Goal: Use online tool/utility: Utilize a website feature to perform a specific function

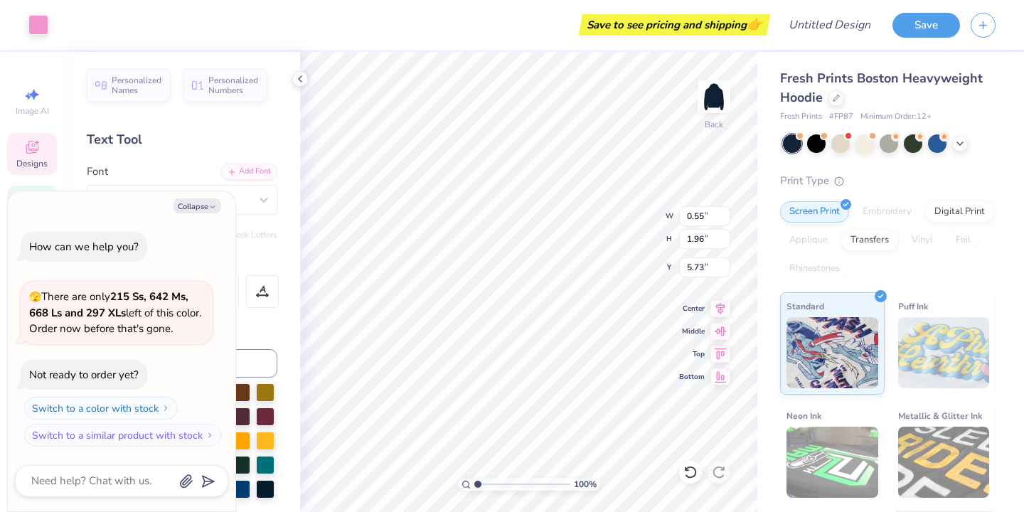
type textarea "x"
type input "5.77"
type textarea "x"
type input "6.17"
type textarea "x"
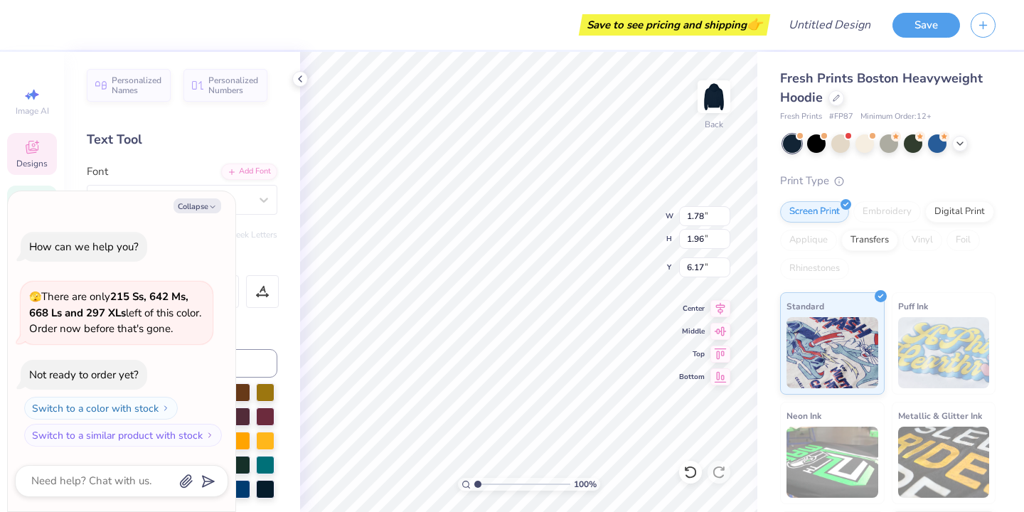
type textarea "H="
type textarea "x"
type textarea "H"
type textarea "x"
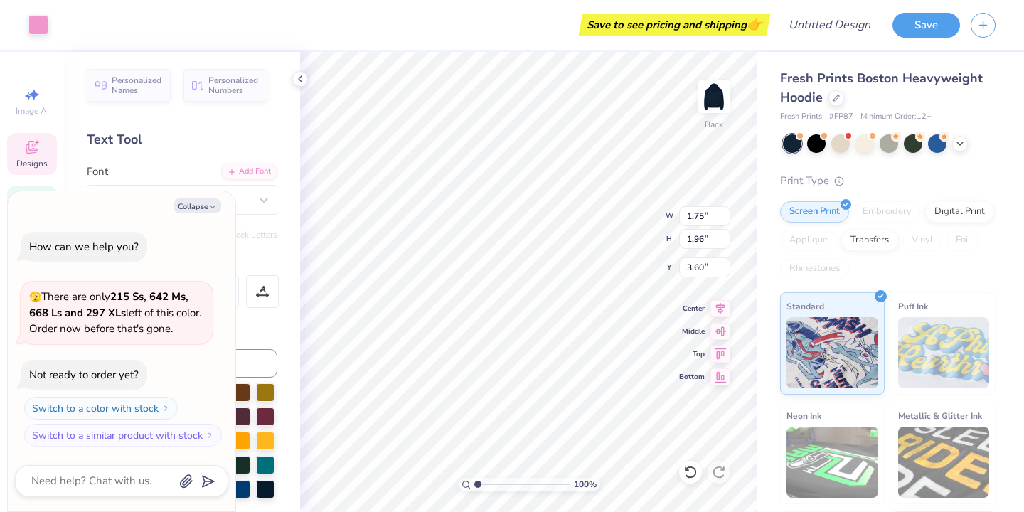
type input "3.50"
type textarea "x"
type input "3.00"
type textarea "x"
type input "5.77"
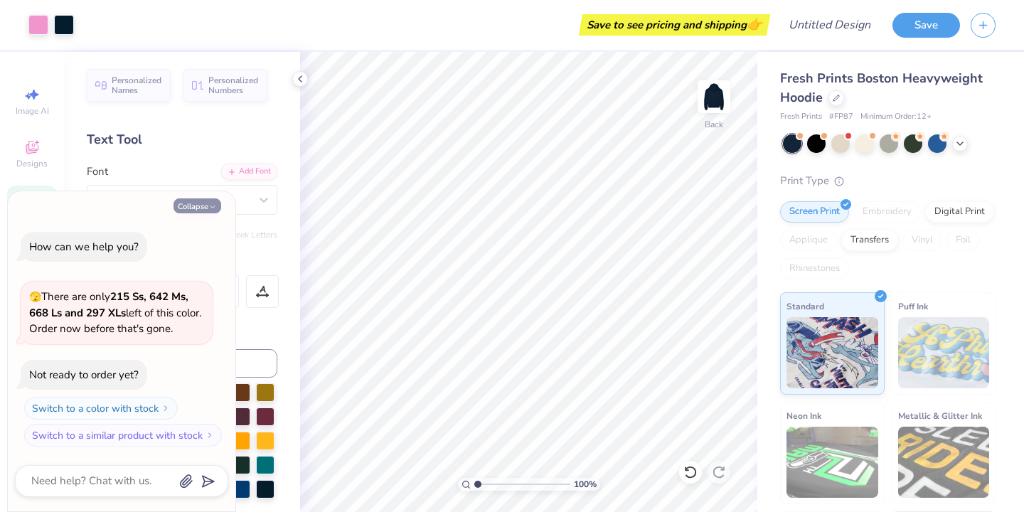
click at [207, 208] on button "Collapse" at bounding box center [197, 205] width 48 height 15
type textarea "x"
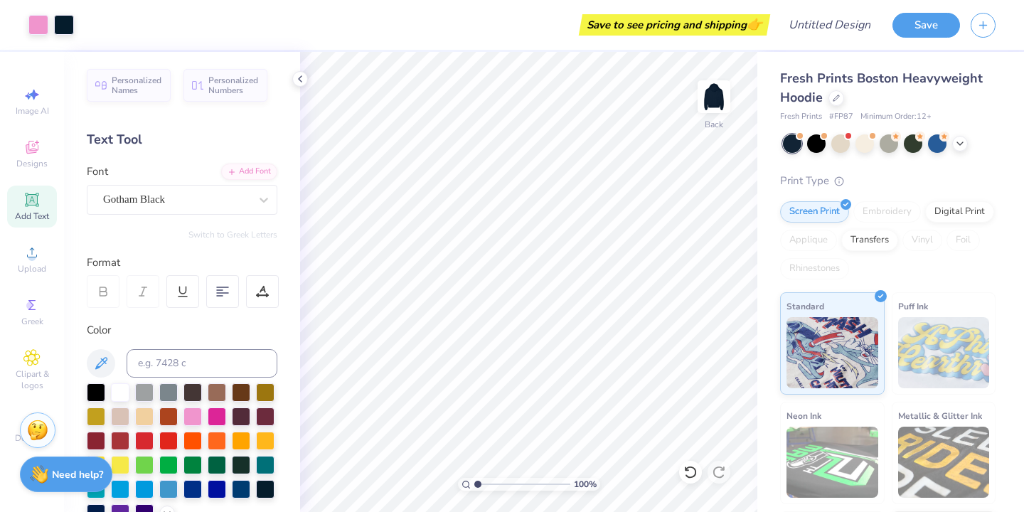
click at [38, 204] on icon at bounding box center [32, 200] width 14 height 14
click at [157, 219] on div "Personalized Names Personalized Numbers Text Tool Add Font Font Super Dream Swi…" at bounding box center [182, 282] width 236 height 460
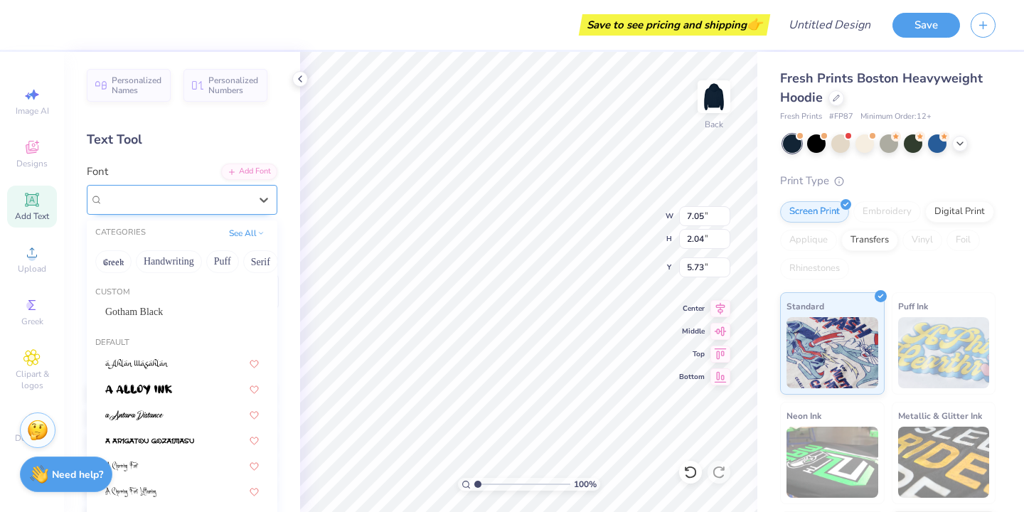
click at [157, 212] on div "Super Dream" at bounding box center [182, 200] width 191 height 30
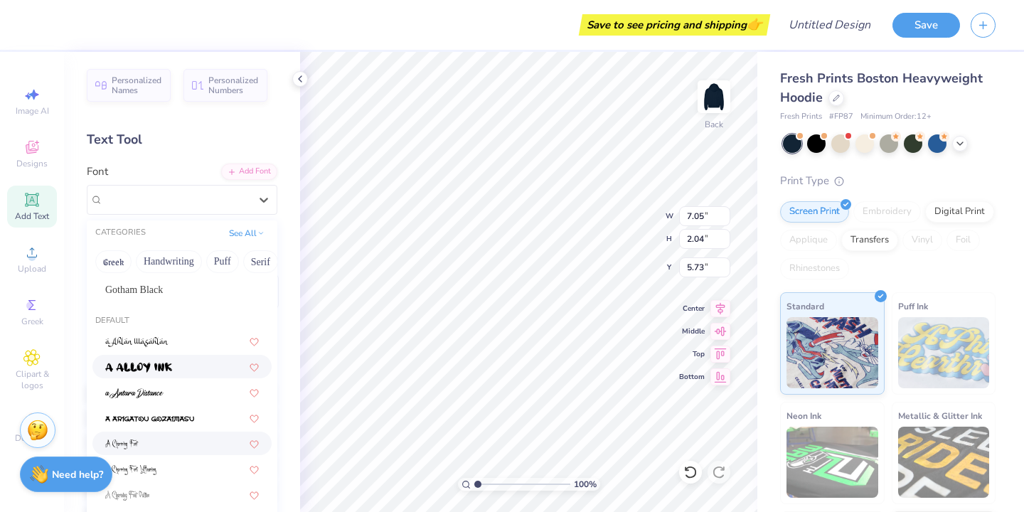
scroll to position [18, 0]
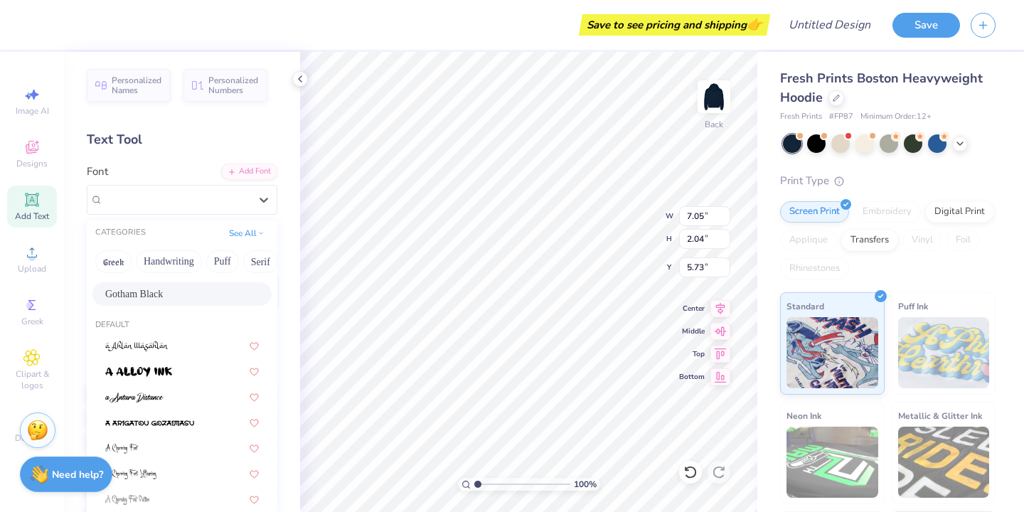
click at [149, 297] on span "Gotham Black" at bounding box center [134, 294] width 58 height 15
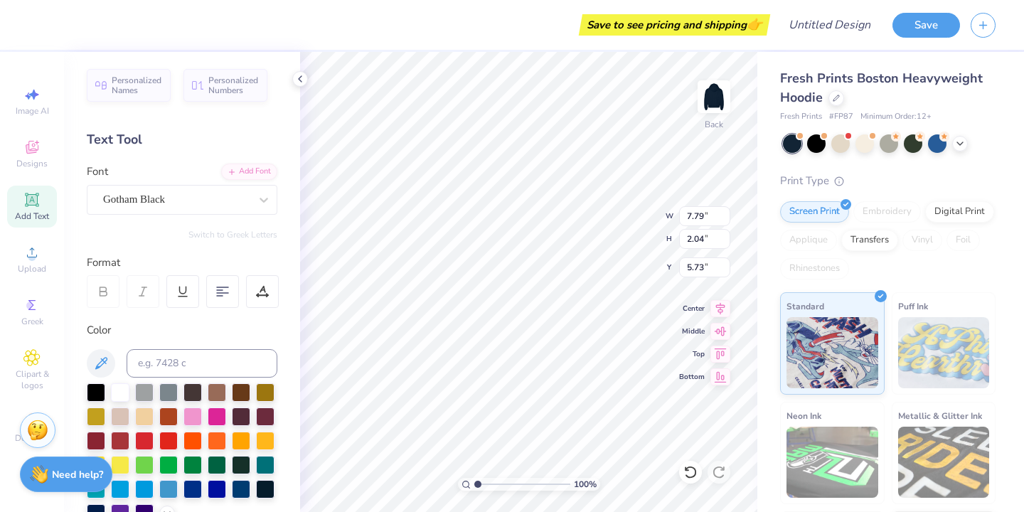
type input "7.79"
click at [200, 412] on div at bounding box center [192, 415] width 18 height 18
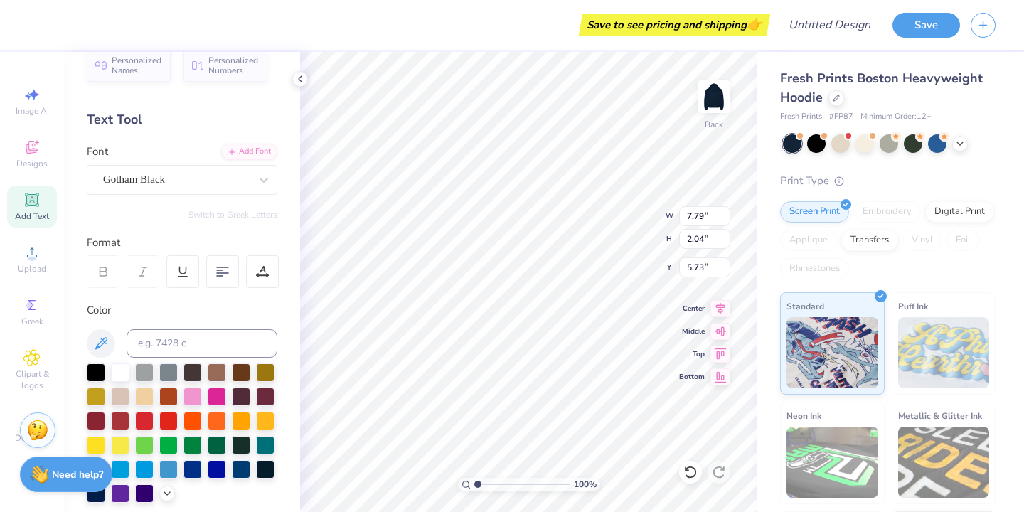
scroll to position [28, 0]
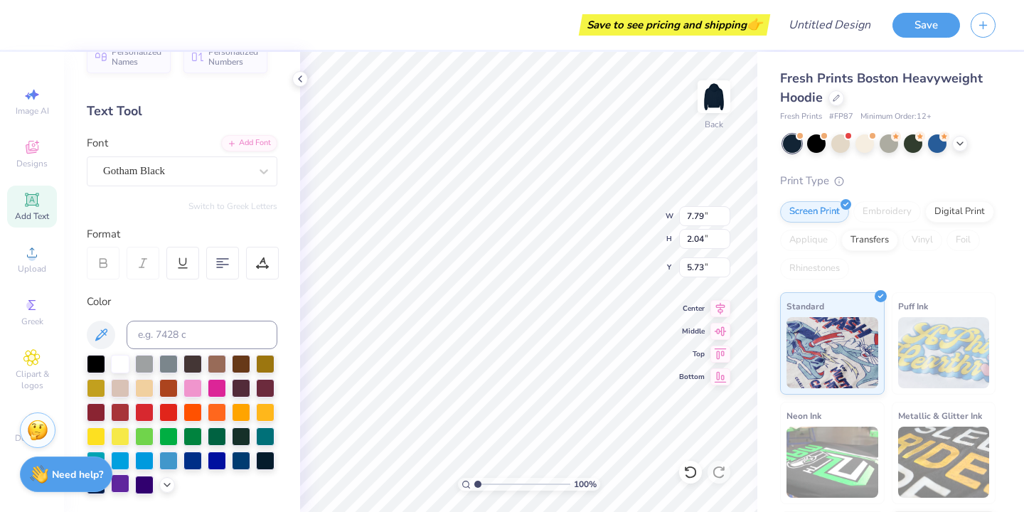
click at [126, 481] on div at bounding box center [120, 483] width 18 height 18
click at [168, 481] on icon at bounding box center [166, 483] width 11 height 11
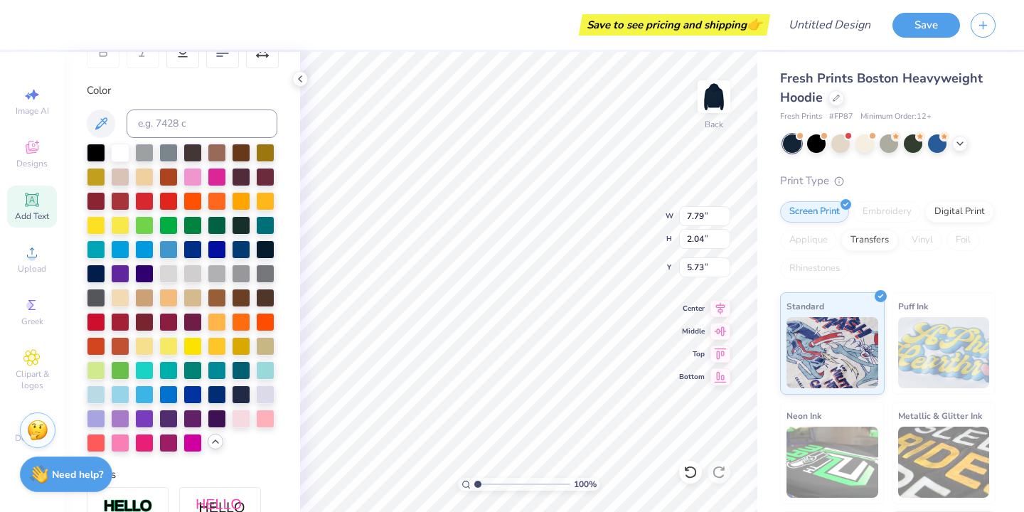
scroll to position [247, 0]
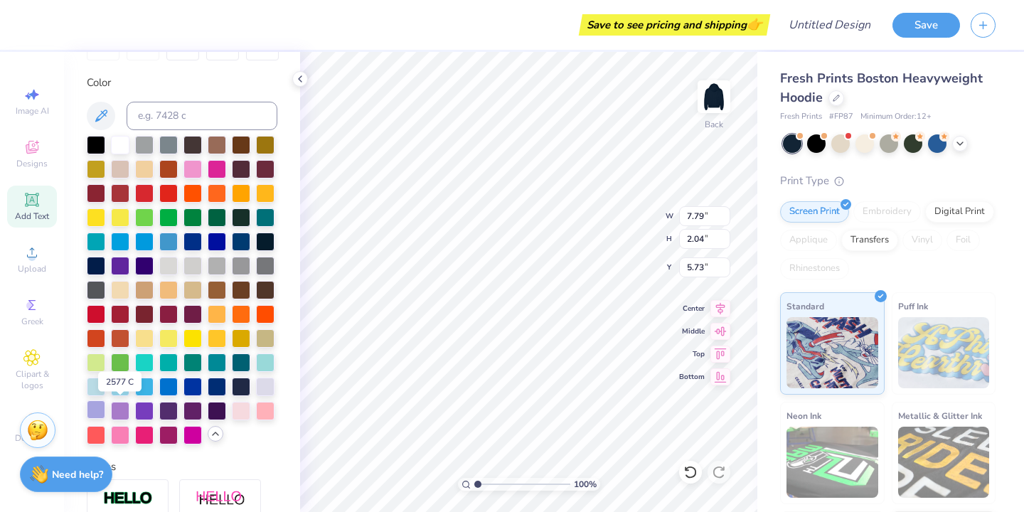
drag, startPoint x: 119, startPoint y: 405, endPoint x: 98, endPoint y: 408, distance: 21.5
click at [119, 405] on div at bounding box center [120, 411] width 18 height 18
click at [90, 410] on div at bounding box center [96, 409] width 18 height 18
click at [267, 379] on div at bounding box center [265, 385] width 18 height 18
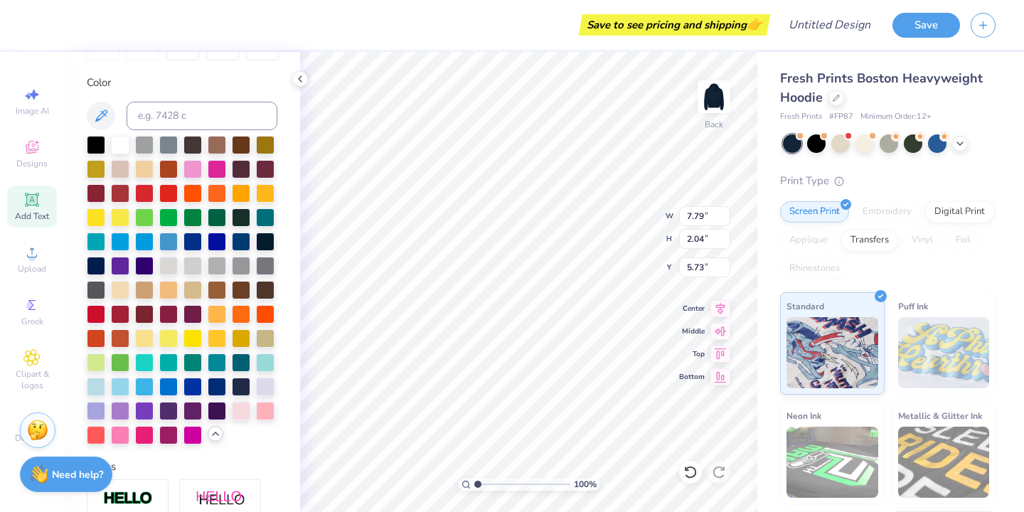
type textarea "T"
type textarea "SINAI's"
type input "3.64"
type input "4.07"
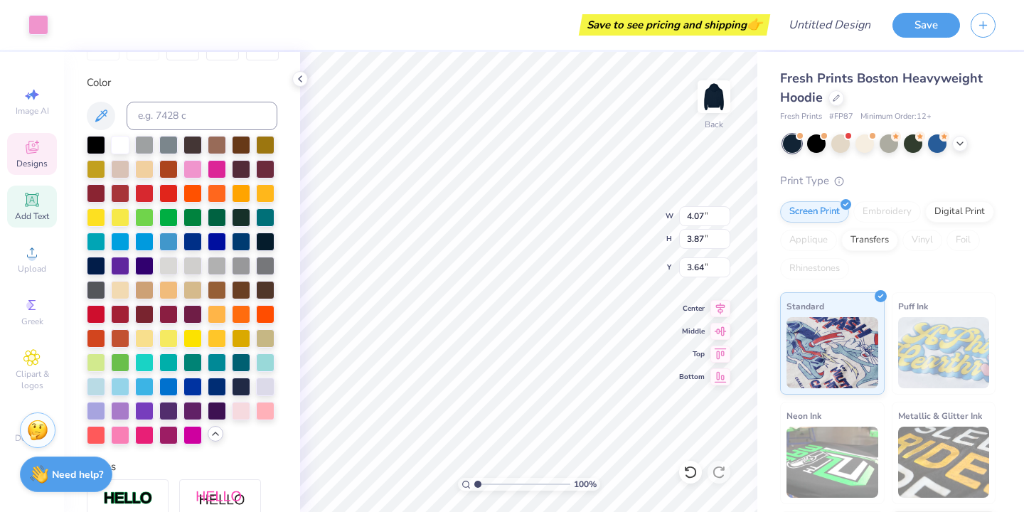
type input "3.87"
type input "5.75"
type input "1.85"
type input "0.59"
type input "6.56"
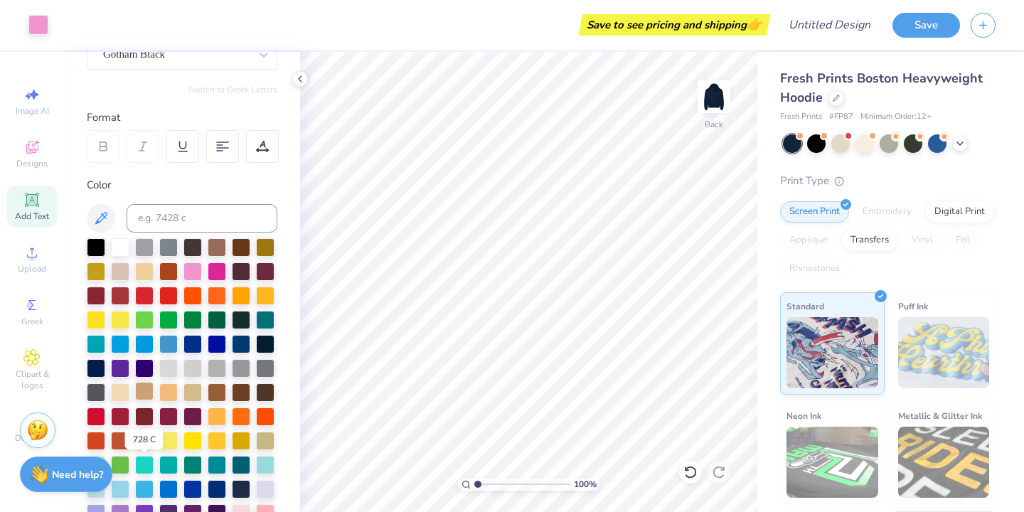
scroll to position [0, 0]
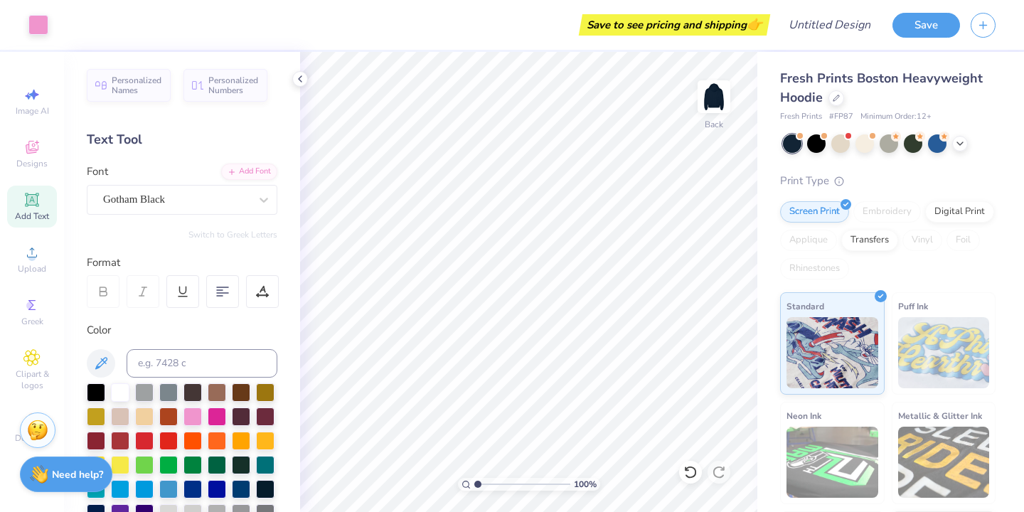
click at [34, 202] on icon at bounding box center [31, 199] width 11 height 11
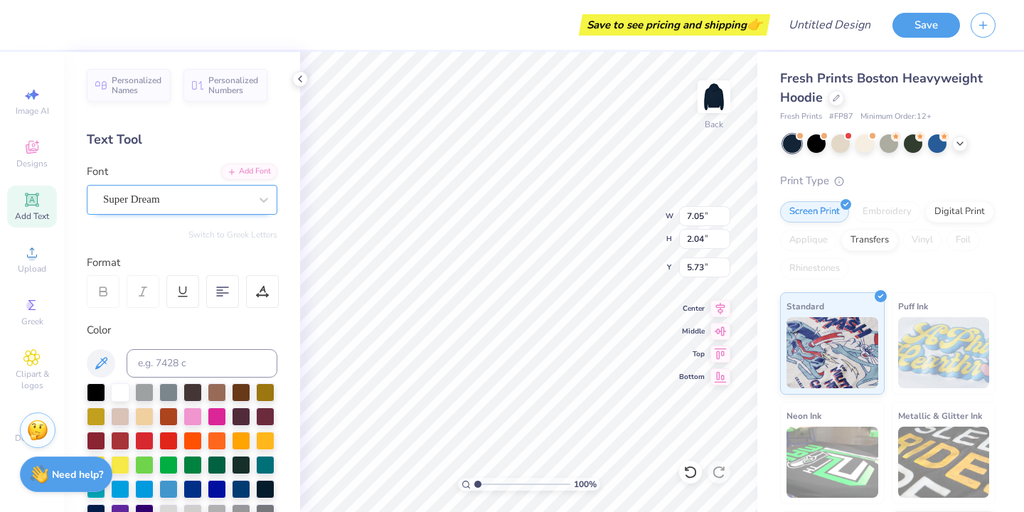
click at [146, 201] on div "Super Dream" at bounding box center [176, 199] width 149 height 22
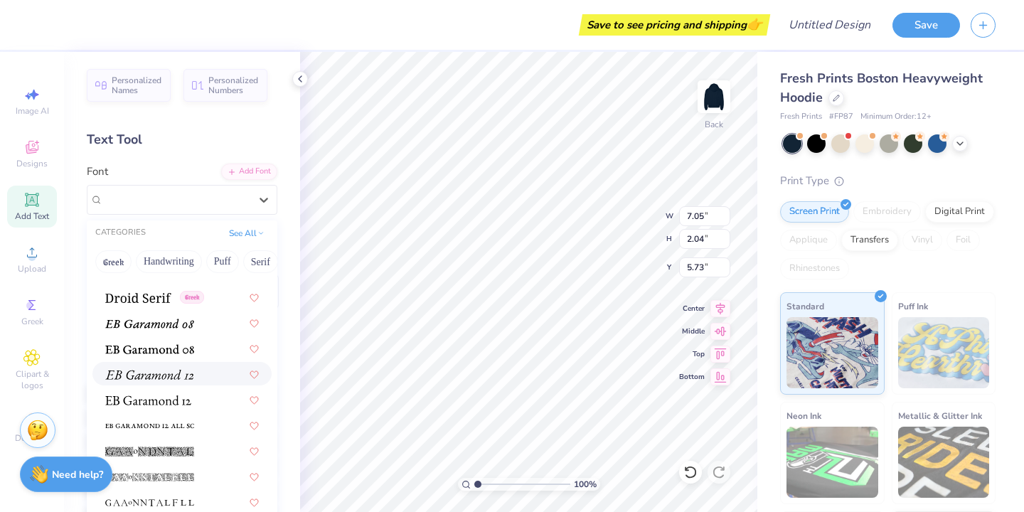
scroll to position [2602, 0]
click at [137, 317] on img at bounding box center [149, 322] width 89 height 10
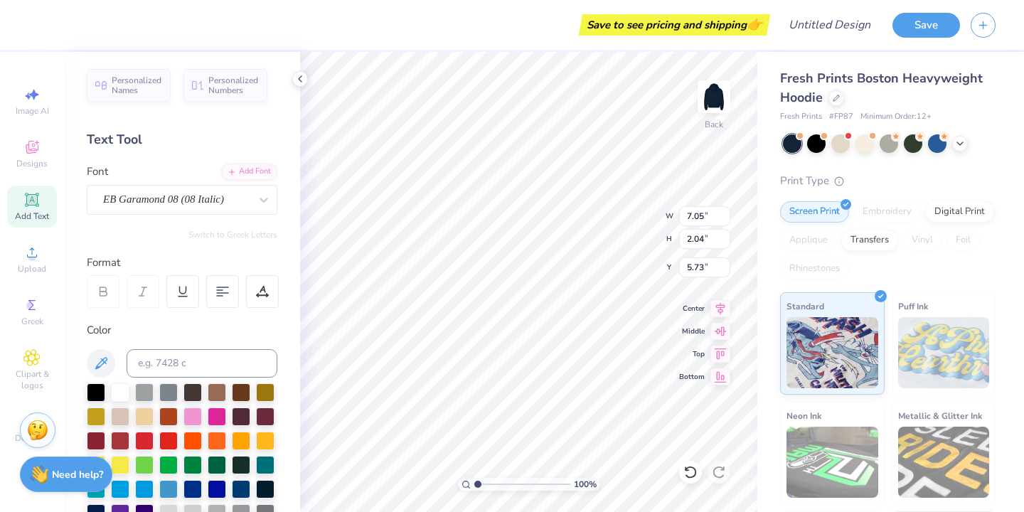
type input "7.21"
type input "1.84"
type input "5.83"
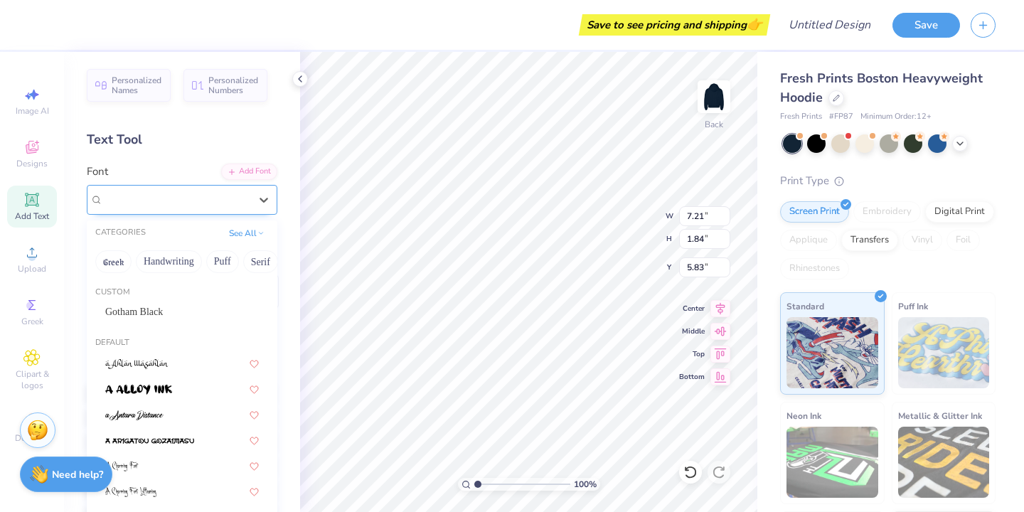
click at [208, 209] on div "EB Garamond 08 (08 Italic)" at bounding box center [176, 199] width 149 height 22
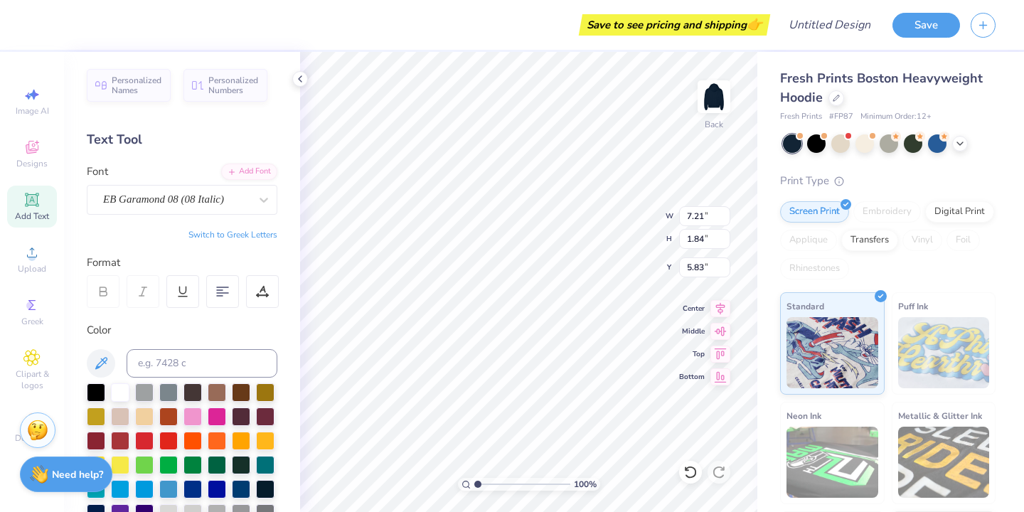
scroll to position [0, 0]
type textarea "T"
type textarea "Sina's"
type input "4.72"
type textarea "Sinai's"
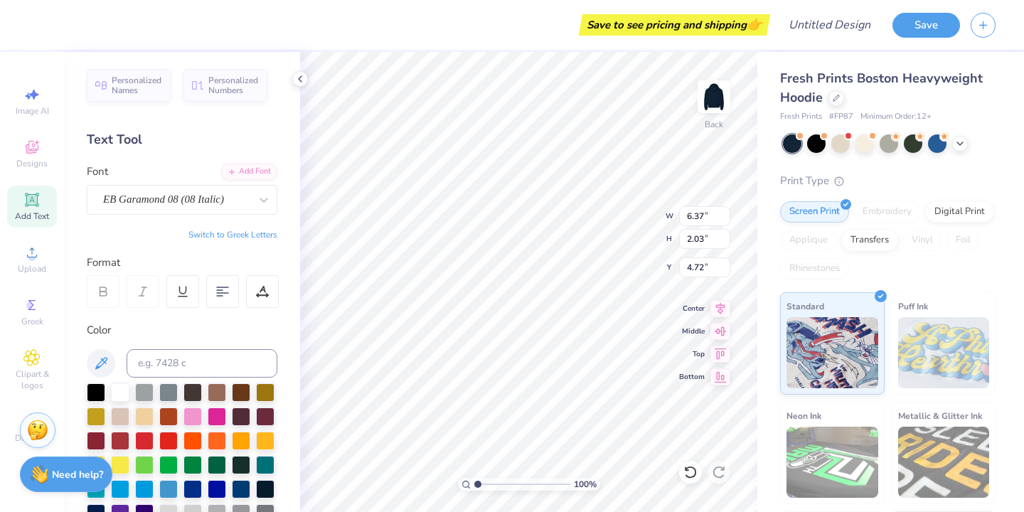
scroll to position [0, 1]
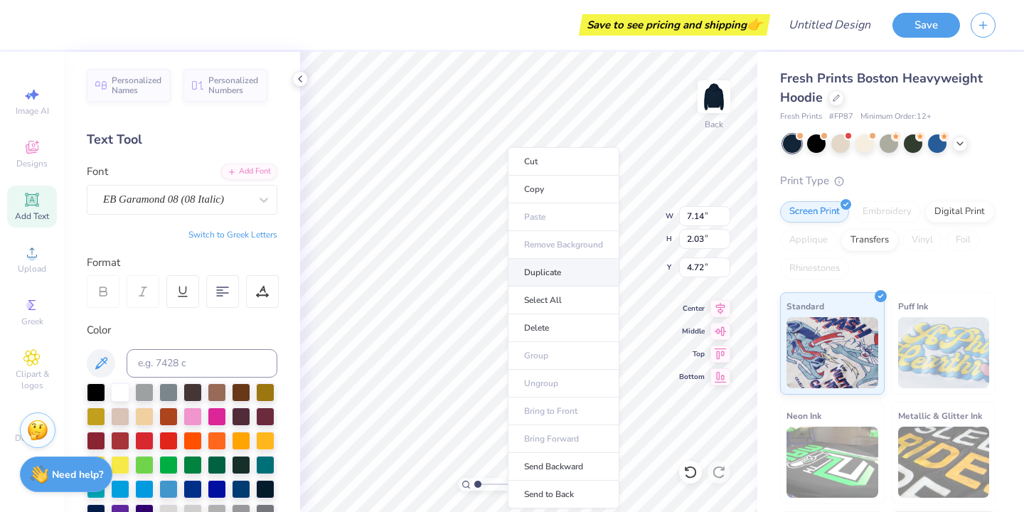
click at [544, 274] on li "Duplicate" at bounding box center [564, 273] width 112 height 28
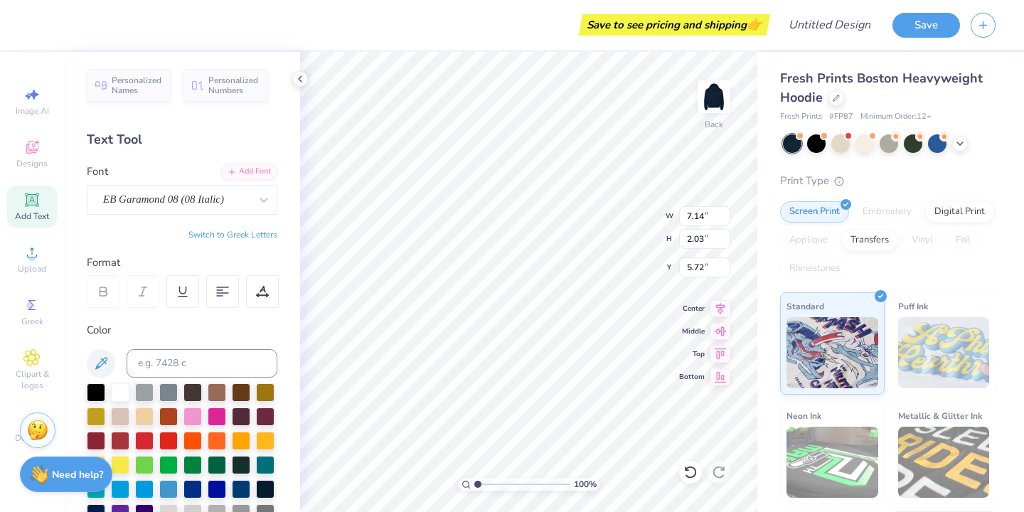
type input "5.72"
type input "6.75"
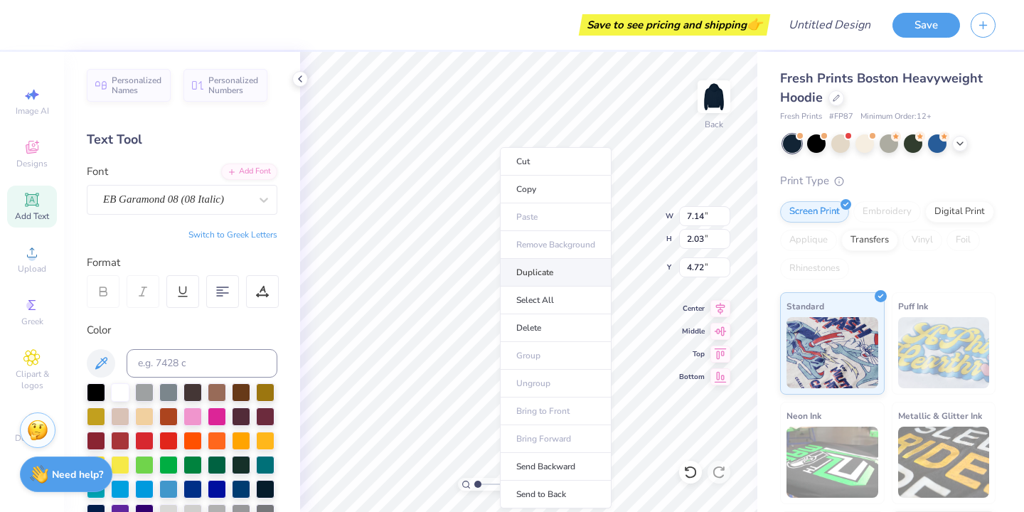
click at [542, 274] on li "Duplicate" at bounding box center [556, 273] width 112 height 28
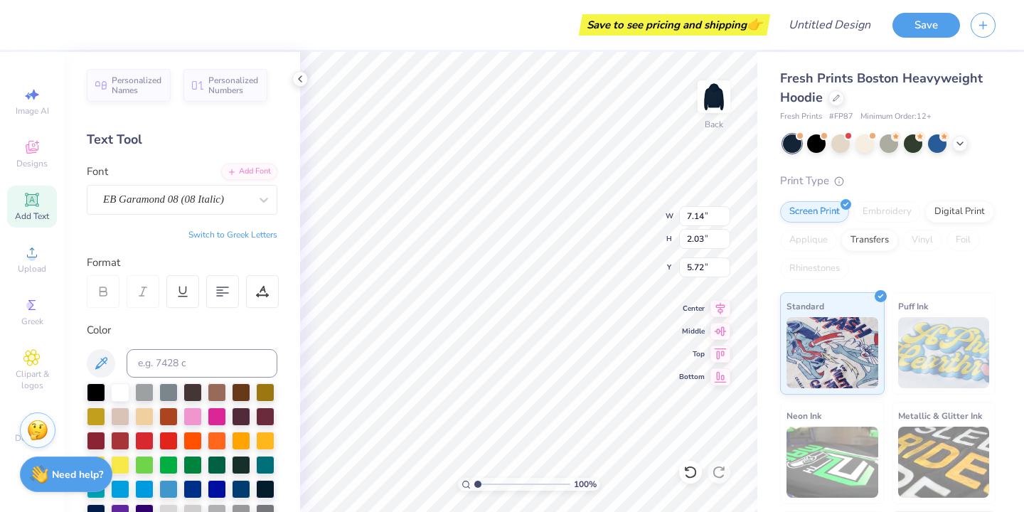
type input "7.68"
type textarea "S"
type textarea "Radiant"
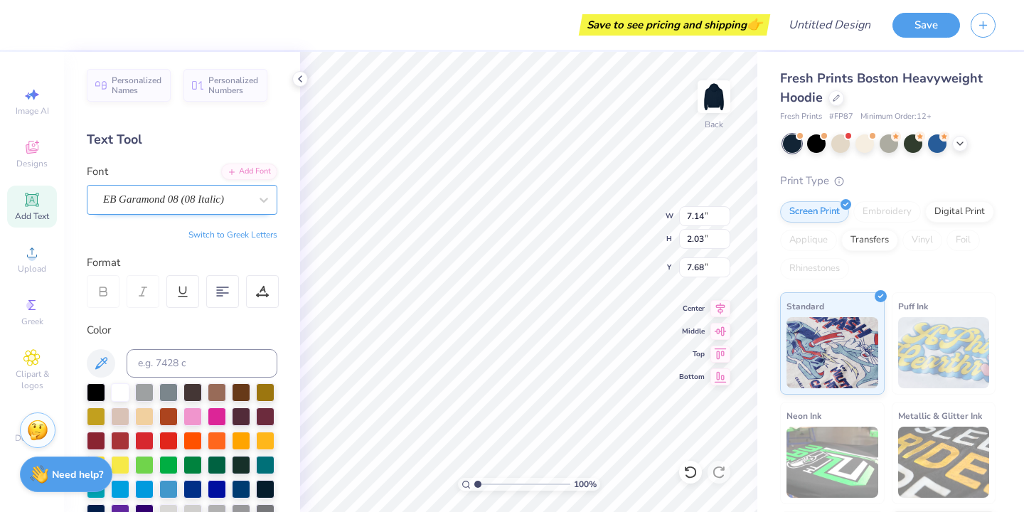
click at [174, 197] on div "EB Garamond 08 (08 Italic)" at bounding box center [176, 199] width 149 height 22
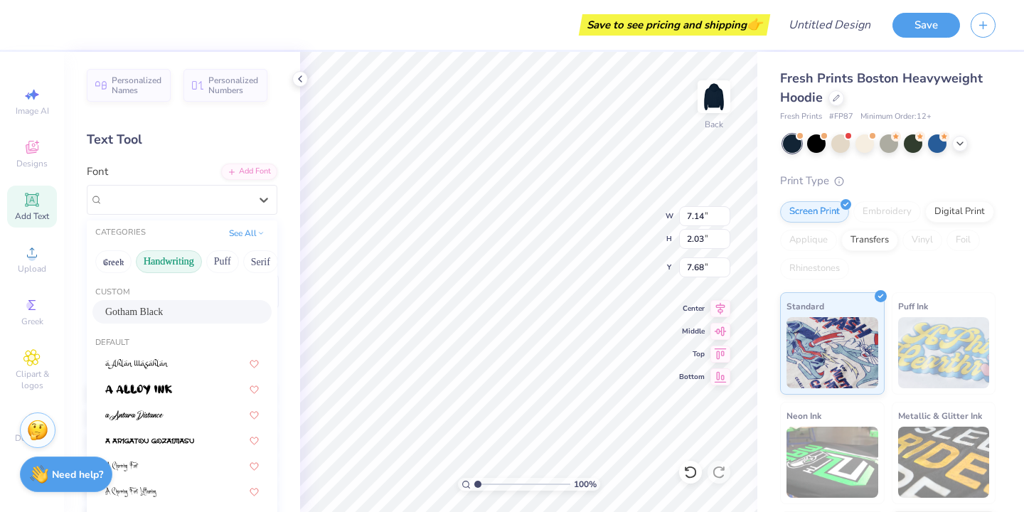
click at [180, 262] on button "Handwriting" at bounding box center [169, 261] width 66 height 23
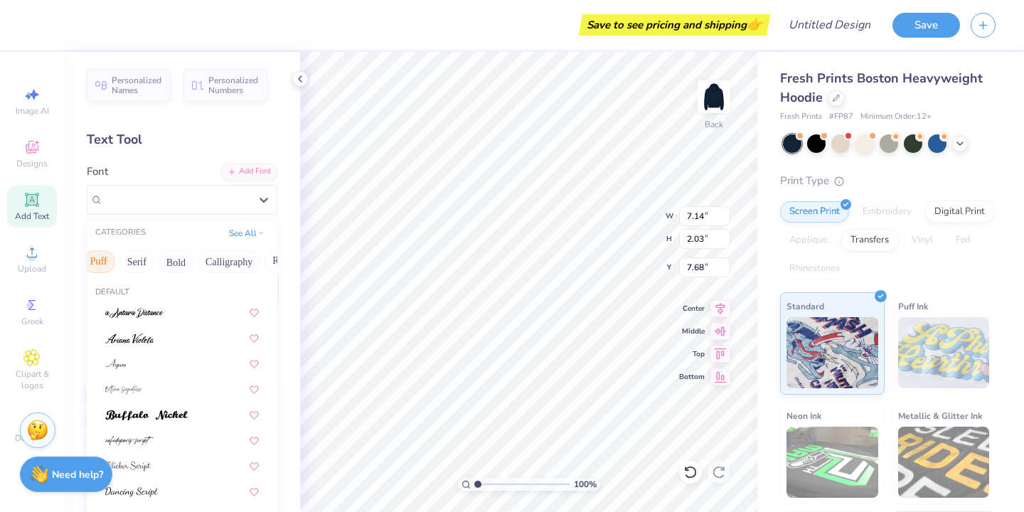
scroll to position [0, 230]
click at [111, 257] on button "Calligraphy" at bounding box center [122, 261] width 63 height 23
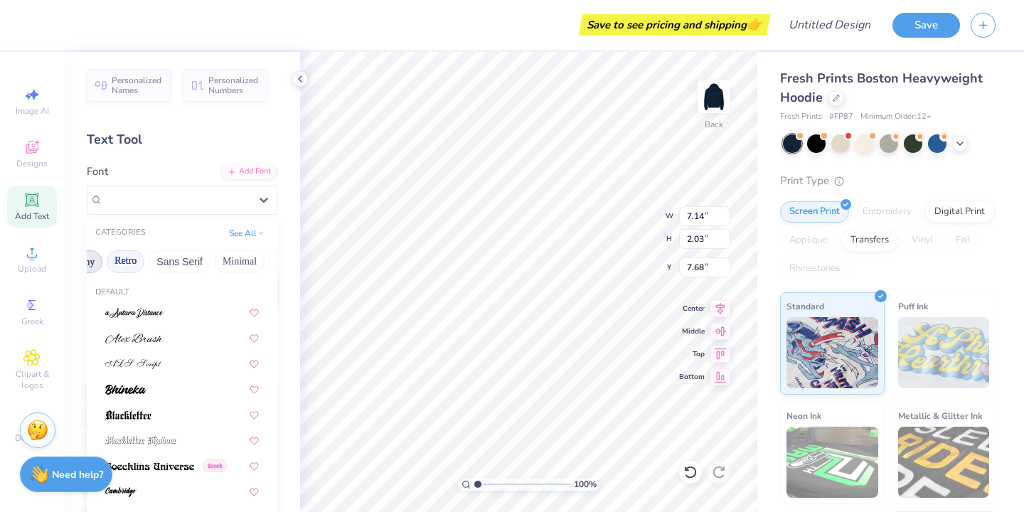
scroll to position [0, 418]
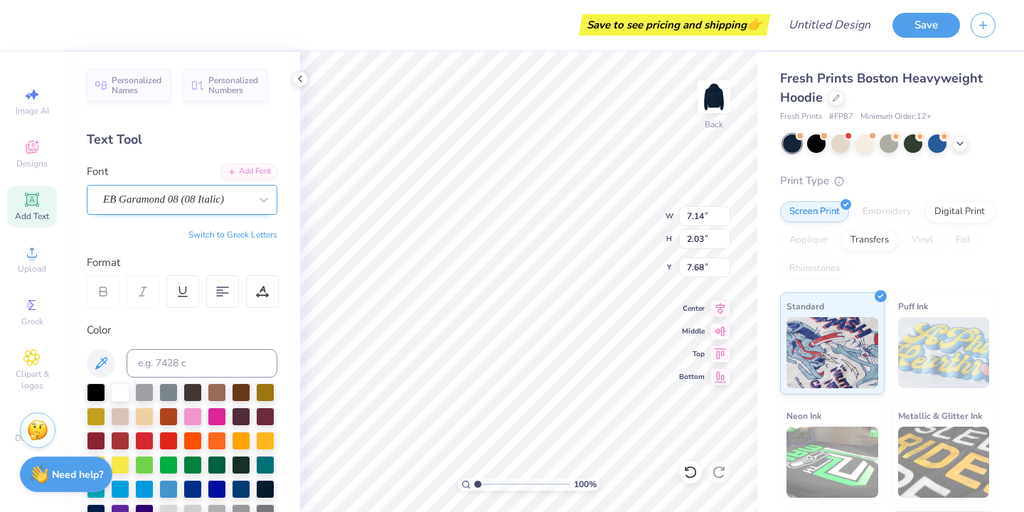
click at [198, 198] on div "EB Garamond 08 (08 Italic)" at bounding box center [176, 199] width 149 height 22
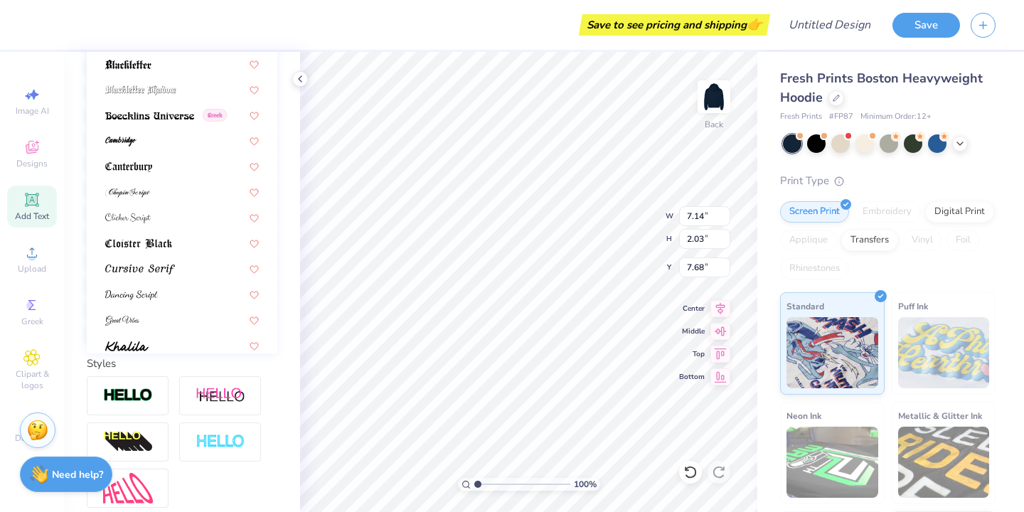
scroll to position [351, 0]
click at [181, 195] on div at bounding box center [182, 190] width 154 height 15
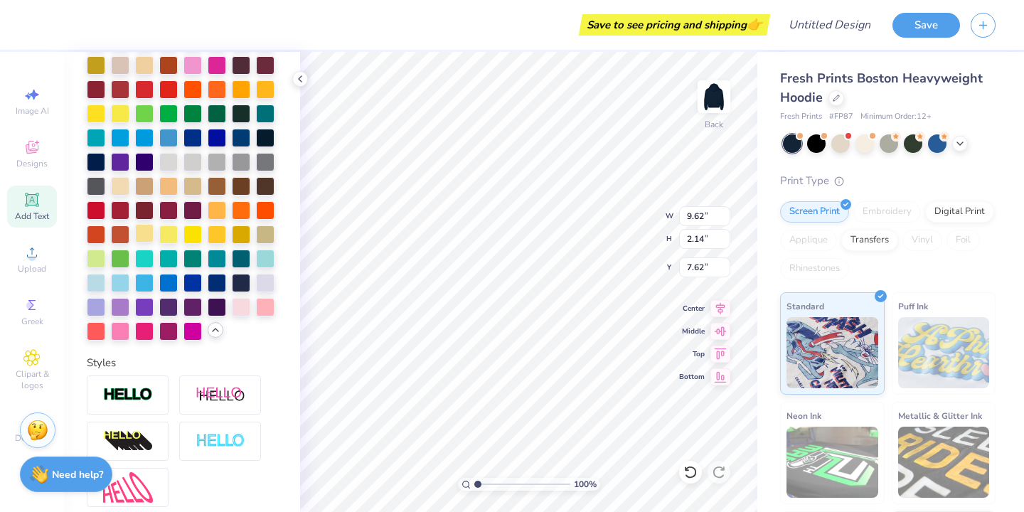
click at [142, 235] on div at bounding box center [144, 233] width 18 height 18
type input "4.72"
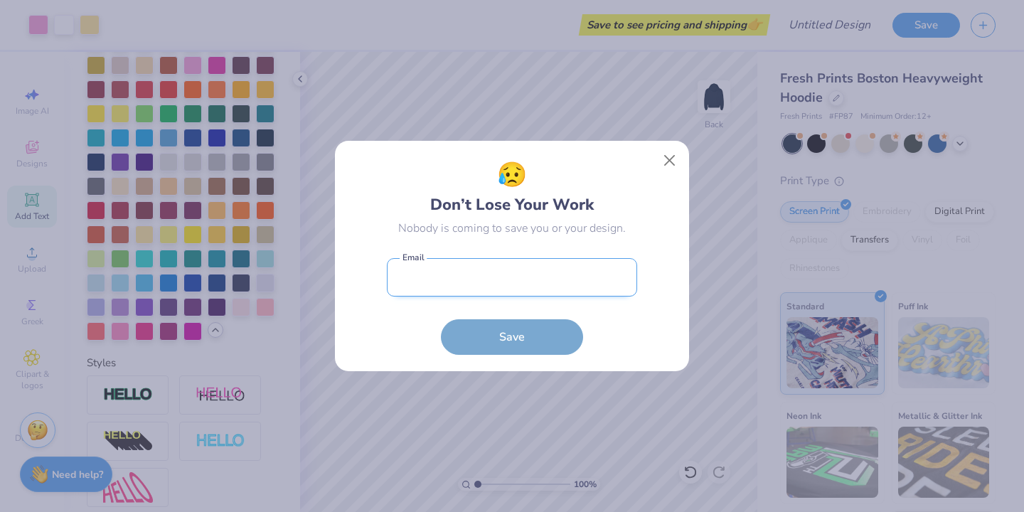
click at [519, 280] on input "email" at bounding box center [512, 277] width 250 height 39
type input "[EMAIL_ADDRESS][DOMAIN_NAME]"
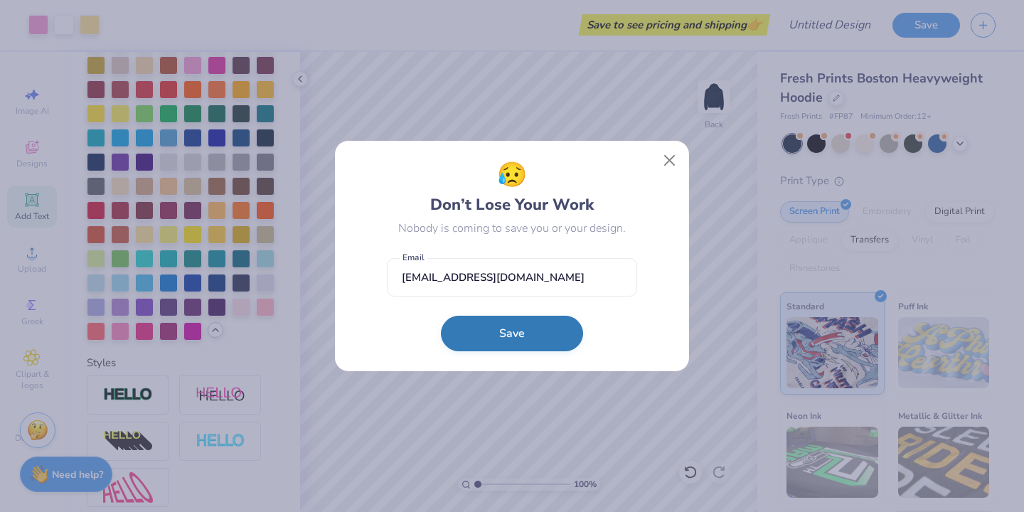
click at [503, 339] on button "Save" at bounding box center [512, 334] width 142 height 36
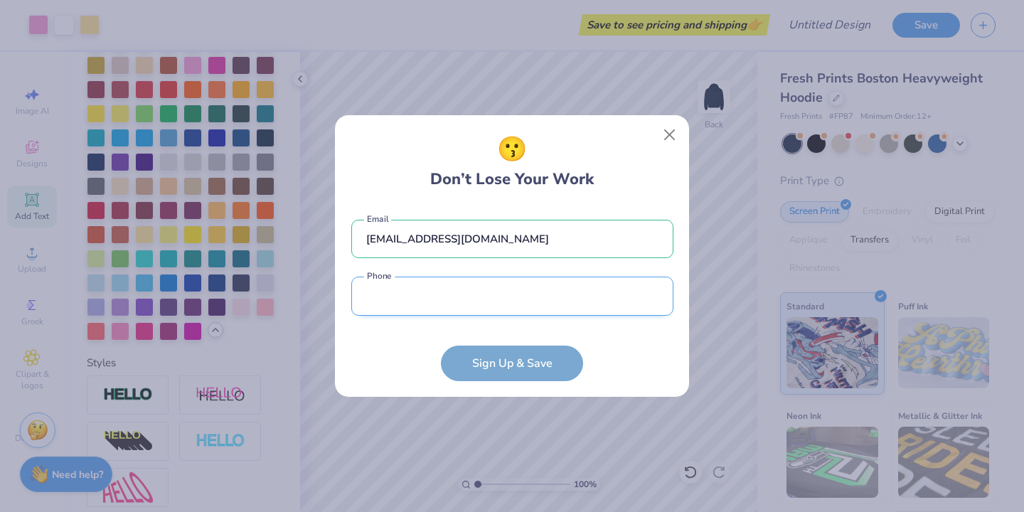
click at [532, 301] on input "tel" at bounding box center [512, 296] width 322 height 39
type input "[PHONE_NUMBER]"
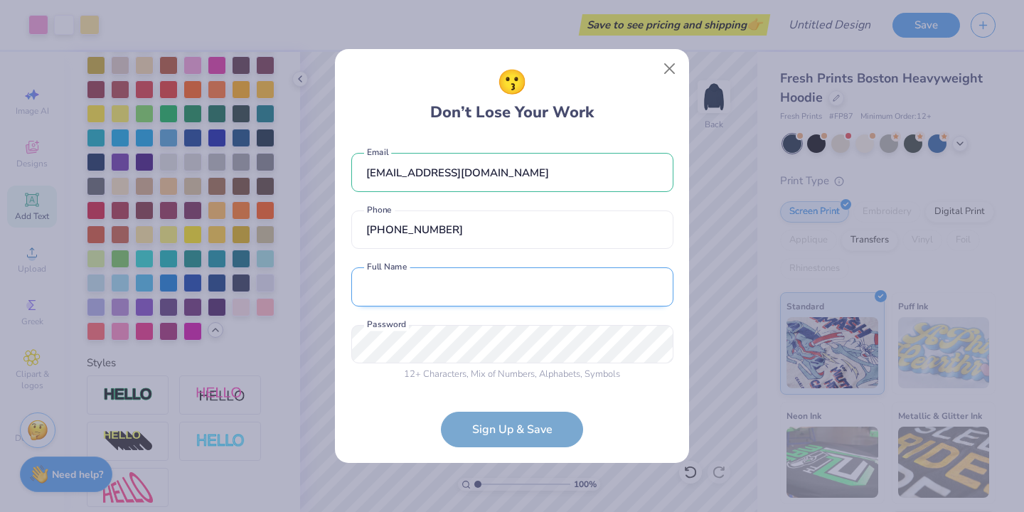
click at [477, 298] on input "text" at bounding box center [512, 286] width 322 height 39
type input "[PERSON_NAME]"
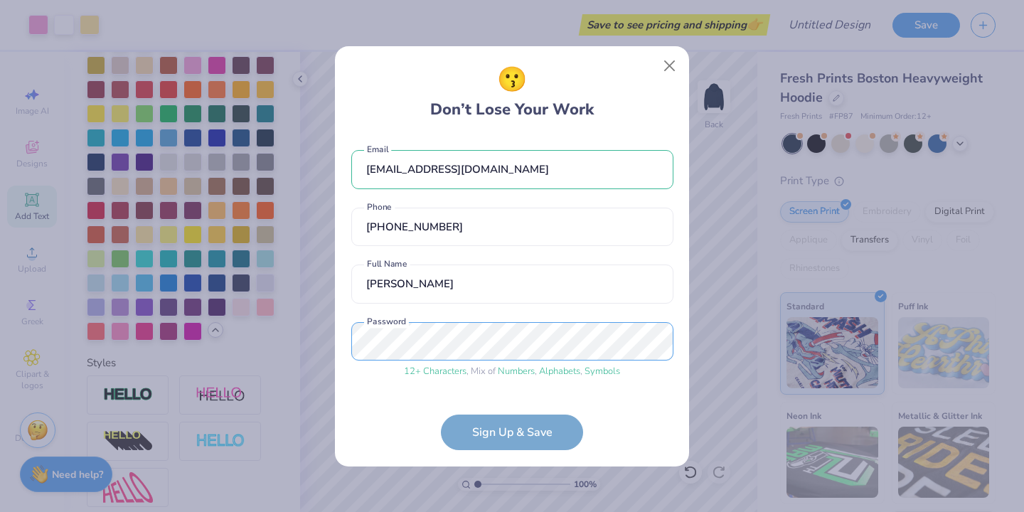
scroll to position [48, 0]
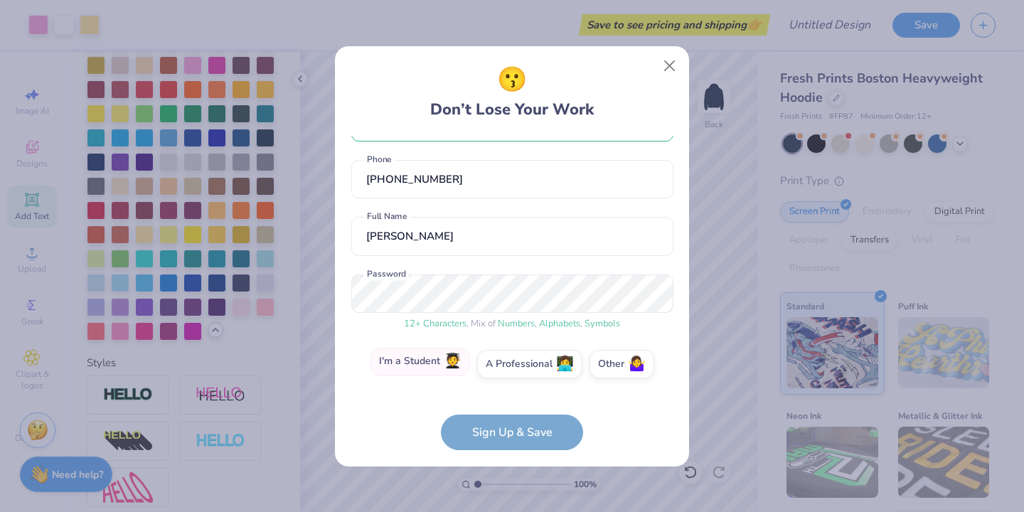
click at [432, 370] on label "I'm a Student 🧑‍🎓" at bounding box center [420, 362] width 100 height 28
click at [508, 410] on input "I'm a Student 🧑‍🎓" at bounding box center [512, 414] width 9 height 9
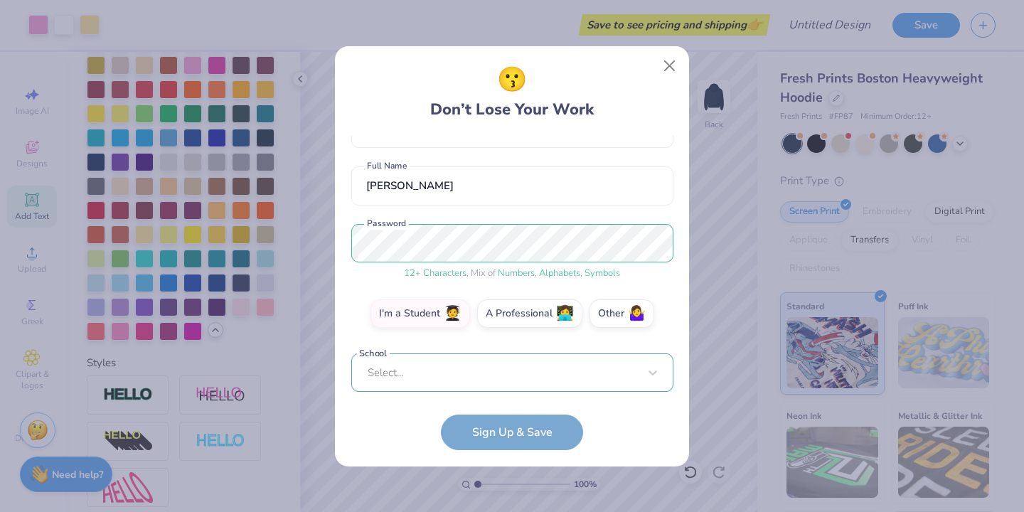
click at [484, 380] on div "Select..." at bounding box center [512, 372] width 322 height 39
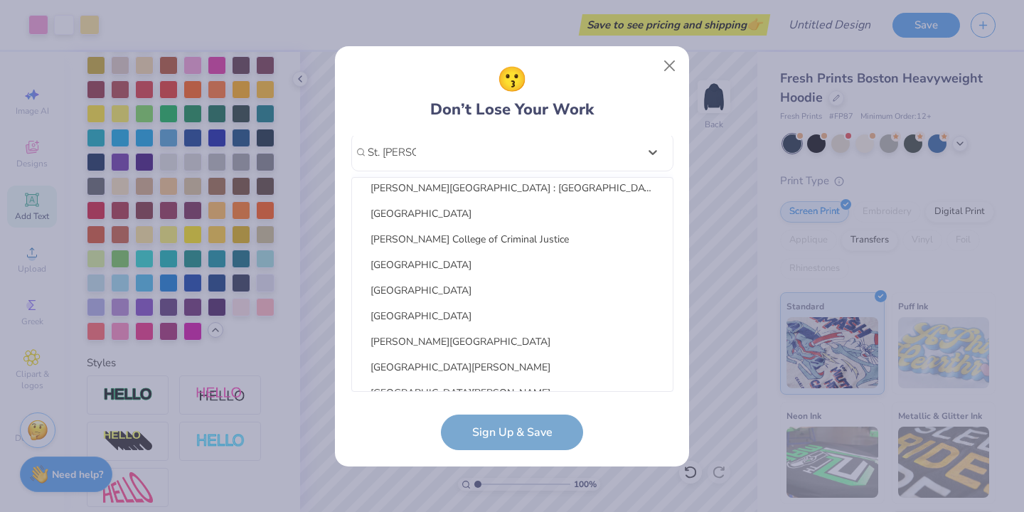
scroll to position [0, 0]
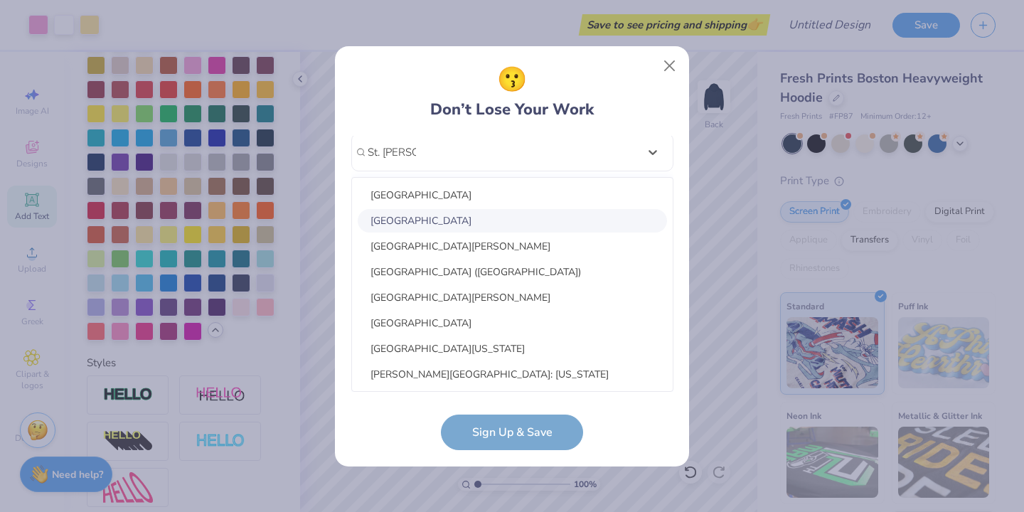
click at [446, 225] on div "[GEOGRAPHIC_DATA]" at bounding box center [512, 220] width 309 height 23
type input "St. [PERSON_NAME]'s"
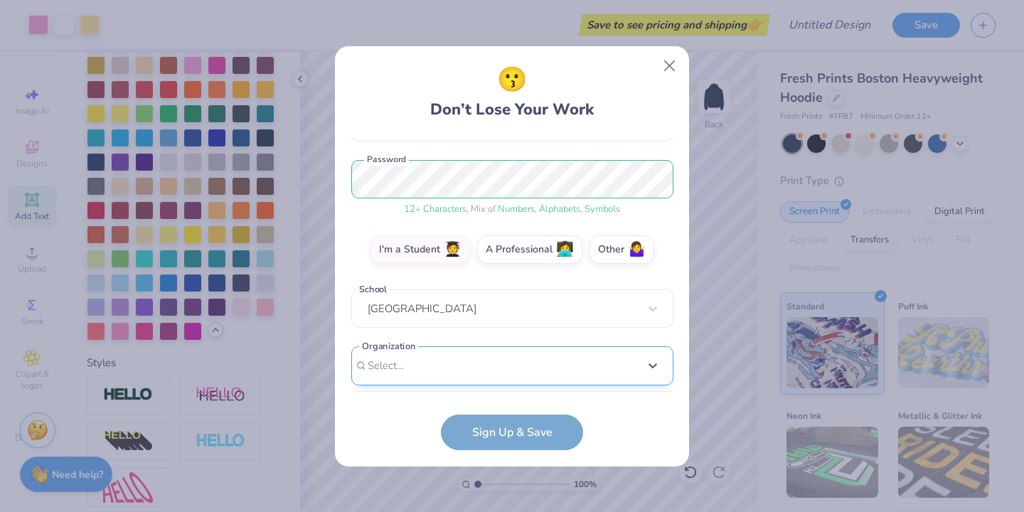
click at [481, 378] on div "option focused, 1 of 15. 15 results available. Use Up and Down to choose option…" at bounding box center [512, 476] width 322 height 260
click at [633, 176] on div "[EMAIL_ADDRESS][DOMAIN_NAME] Email [PHONE_NUMBER] Phone [PERSON_NAME] Full Name…" at bounding box center [512, 264] width 322 height 256
click at [525, 428] on form "[EMAIL_ADDRESS][DOMAIN_NAME] Email [PHONE_NUMBER] Phone [PERSON_NAME] Full Name…" at bounding box center [512, 293] width 322 height 314
click at [501, 426] on form "[EMAIL_ADDRESS][DOMAIN_NAME] Email [PHONE_NUMBER] Phone [PERSON_NAME] Full Name…" at bounding box center [512, 293] width 322 height 314
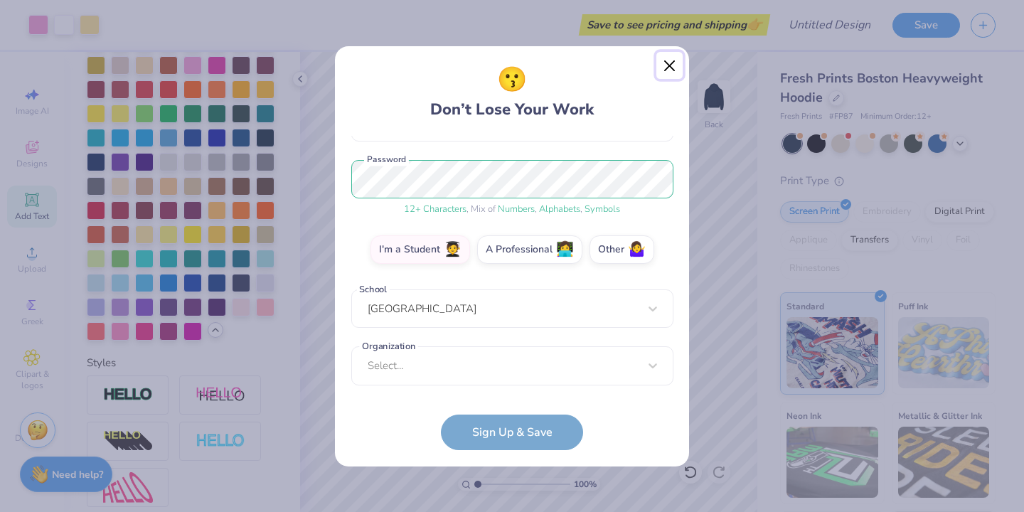
click at [671, 67] on button "Close" at bounding box center [669, 65] width 27 height 27
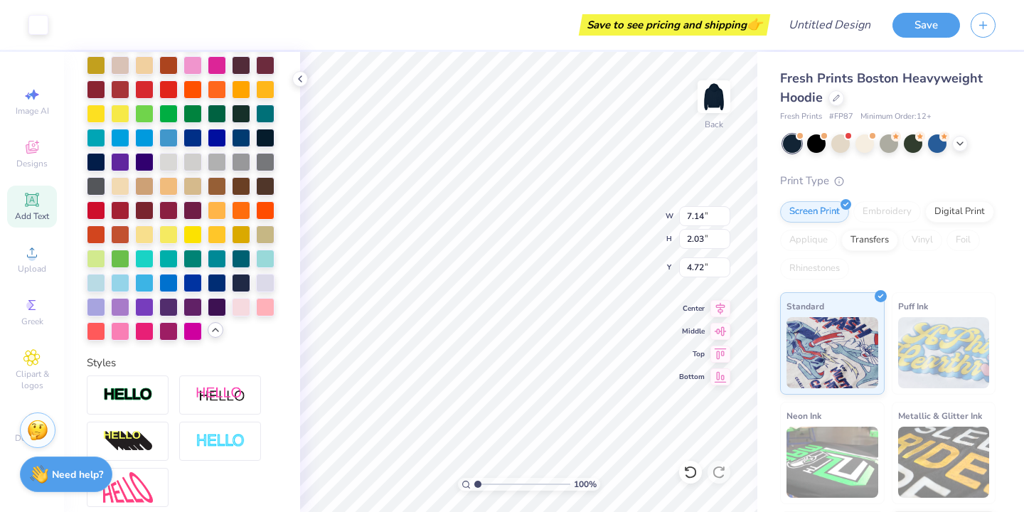
scroll to position [0, 0]
click at [818, 135] on div at bounding box center [816, 142] width 18 height 18
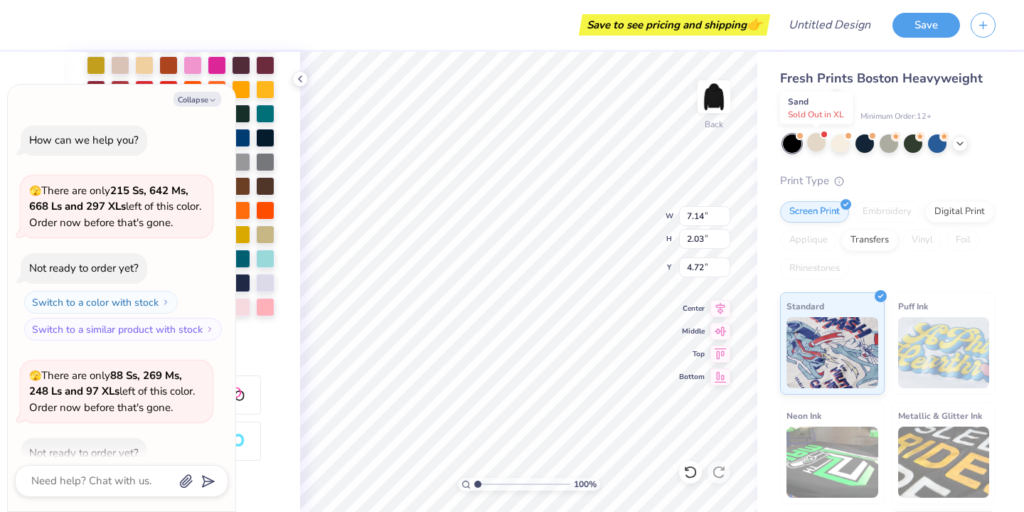
scroll to position [78, 0]
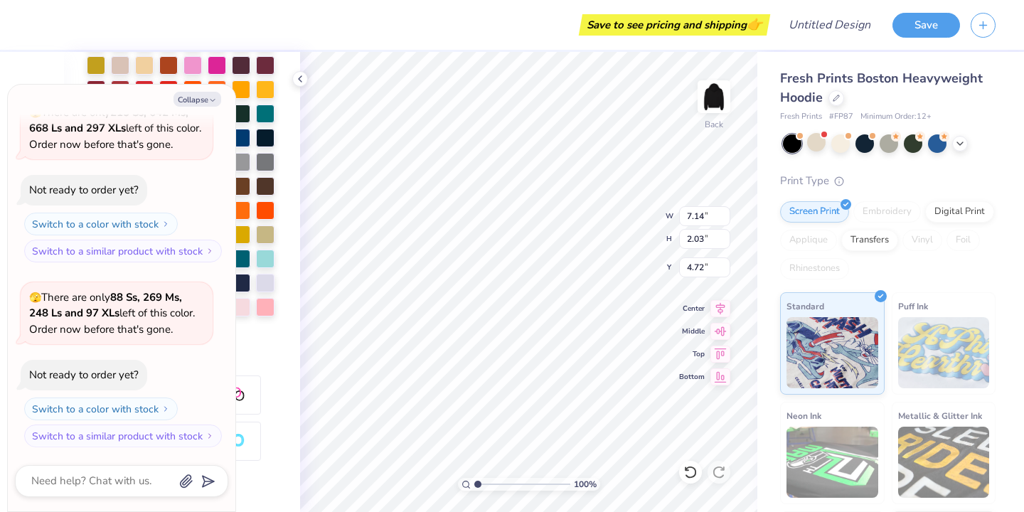
type textarea "x"
type input "9.62"
type input "2.14"
type input "7.62"
type textarea "x"
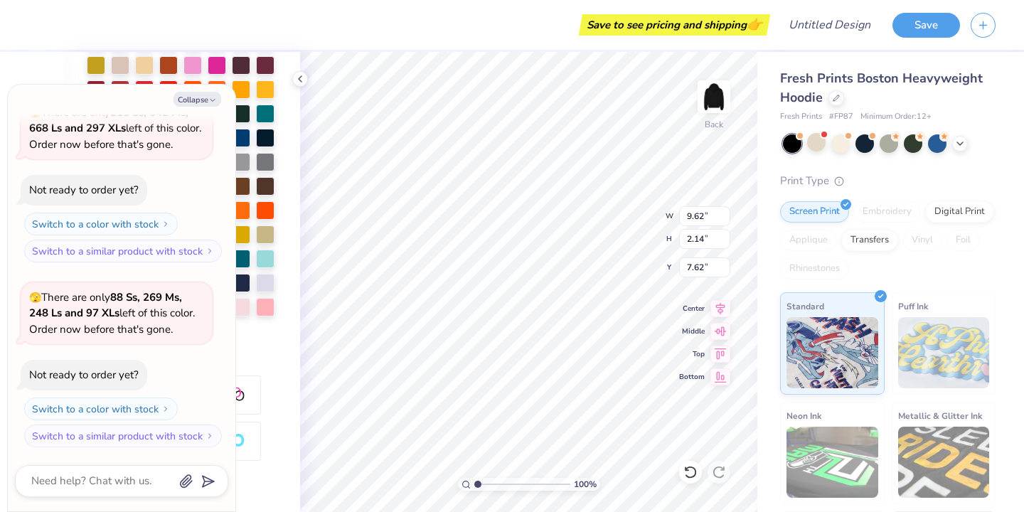
type input "7.68"
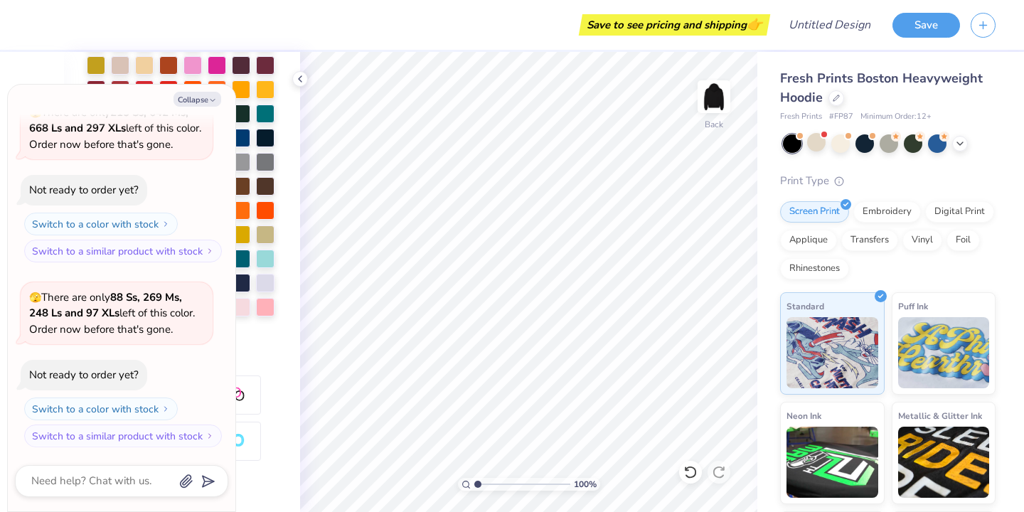
scroll to position [0, 0]
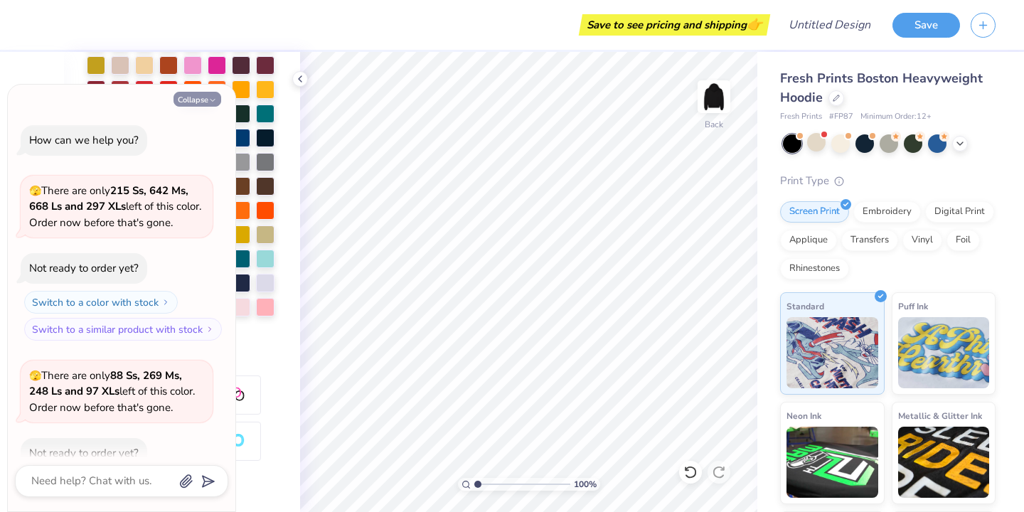
click at [196, 95] on button "Collapse" at bounding box center [197, 99] width 48 height 15
type textarea "x"
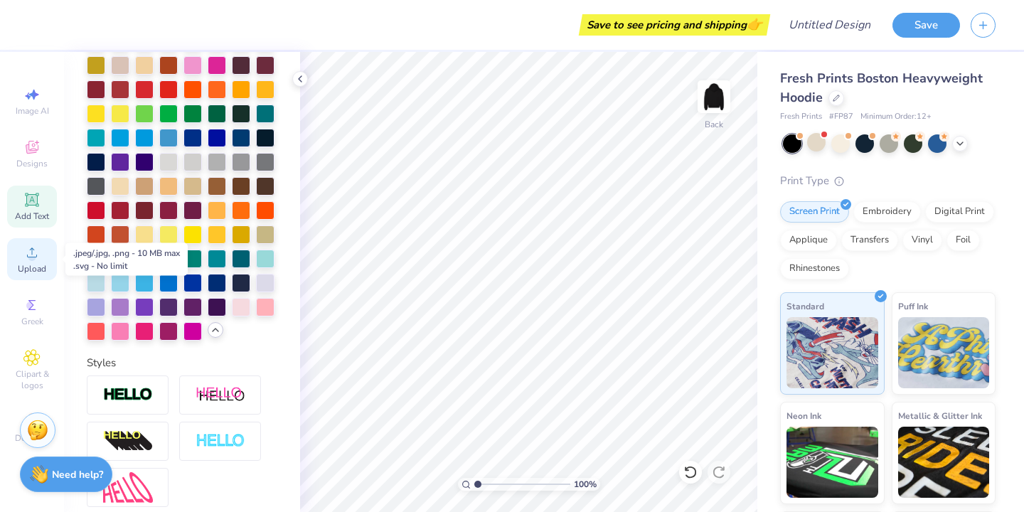
click at [36, 269] on span "Upload" at bounding box center [32, 268] width 28 height 11
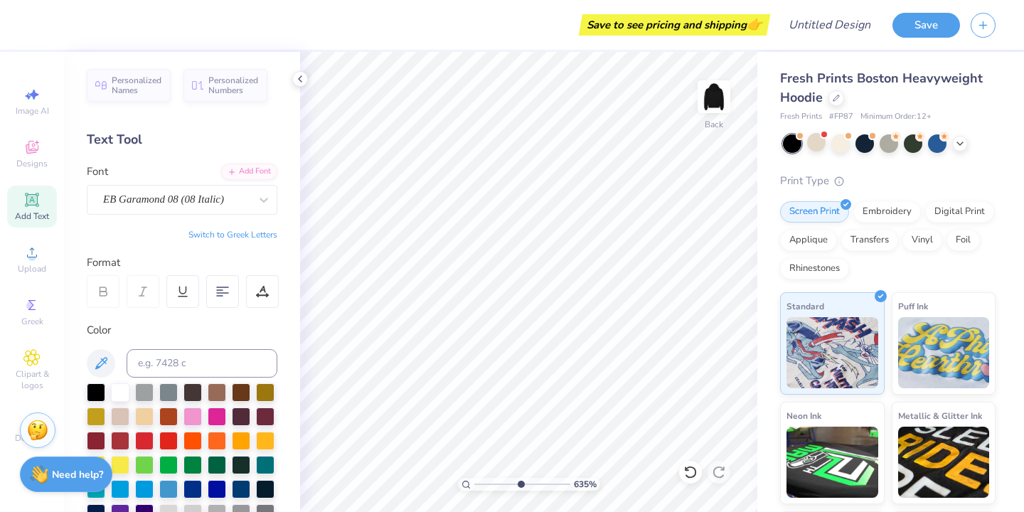
type input "7.79"
type textarea "x"
type input "8.37"
type textarea "x"
type input "8.96"
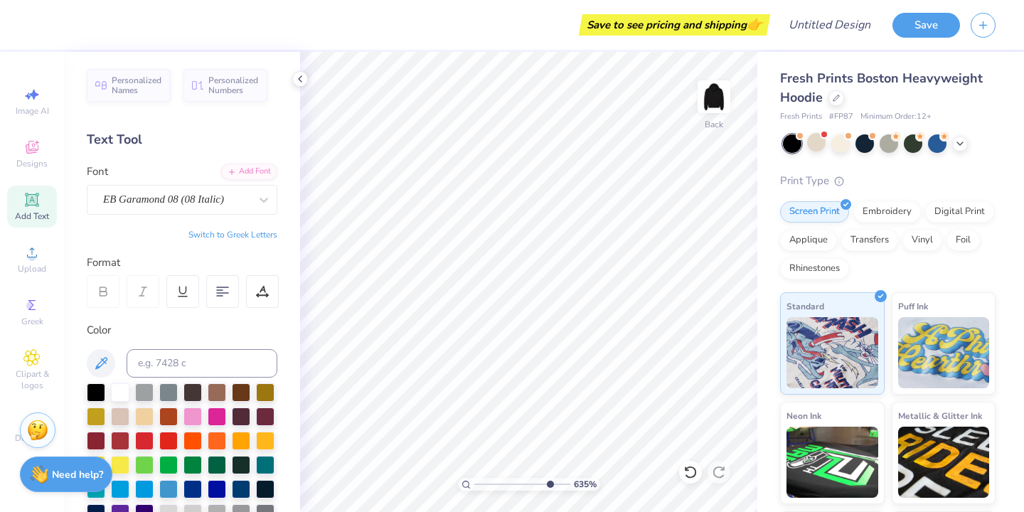
type textarea "x"
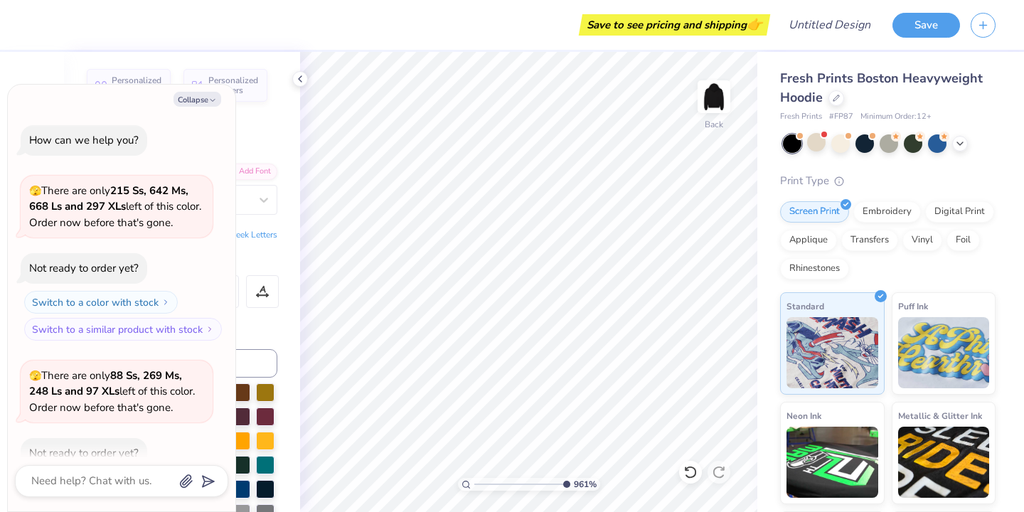
scroll to position [165, 0]
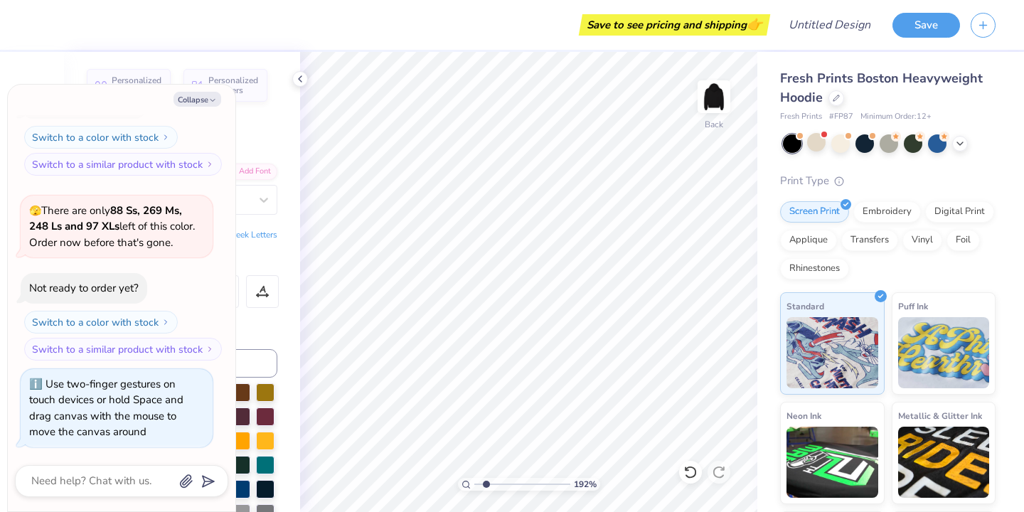
type input "1"
drag, startPoint x: 478, startPoint y: 482, endPoint x: 410, endPoint y: 486, distance: 67.7
click at [474, 486] on input "range" at bounding box center [522, 484] width 96 height 13
click at [190, 104] on button "Collapse" at bounding box center [197, 99] width 48 height 15
type textarea "x"
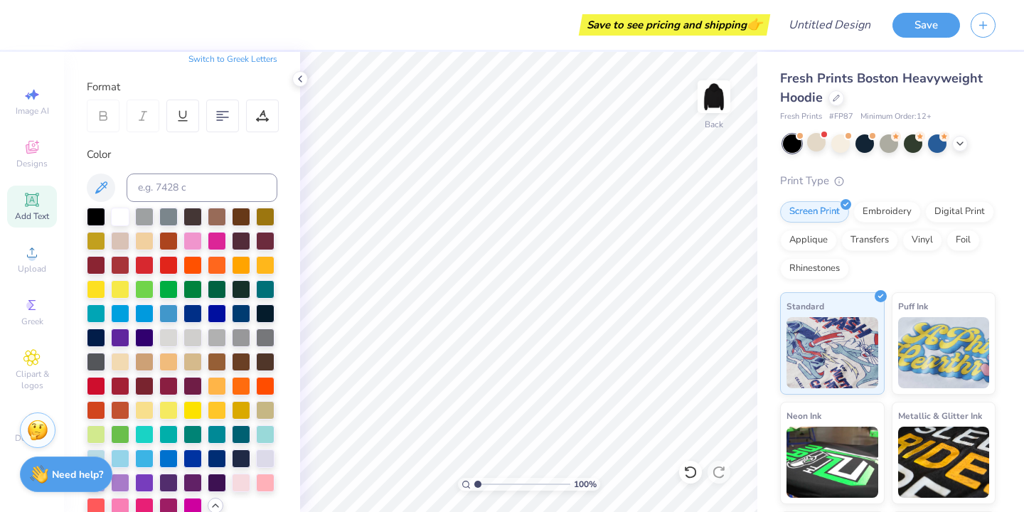
scroll to position [0, 0]
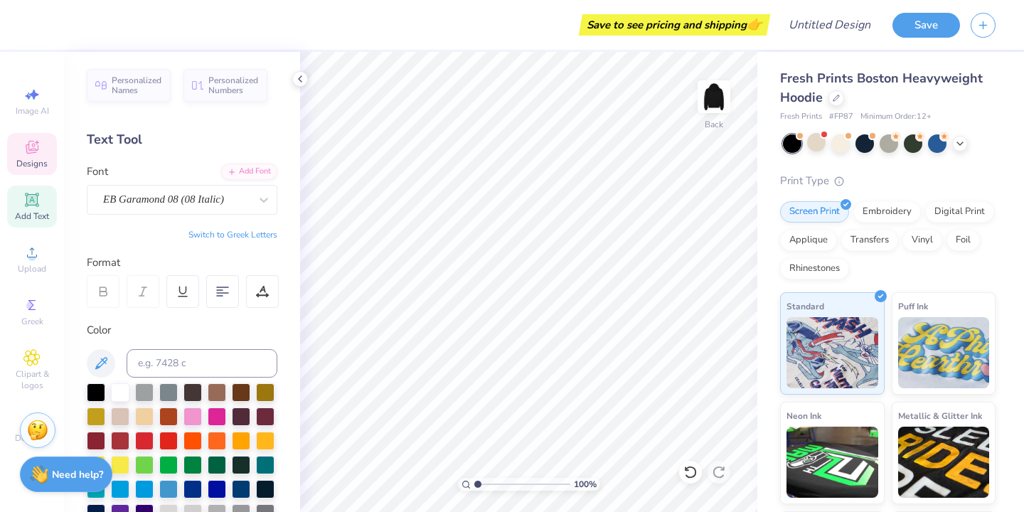
click at [36, 166] on span "Designs" at bounding box center [31, 163] width 31 height 11
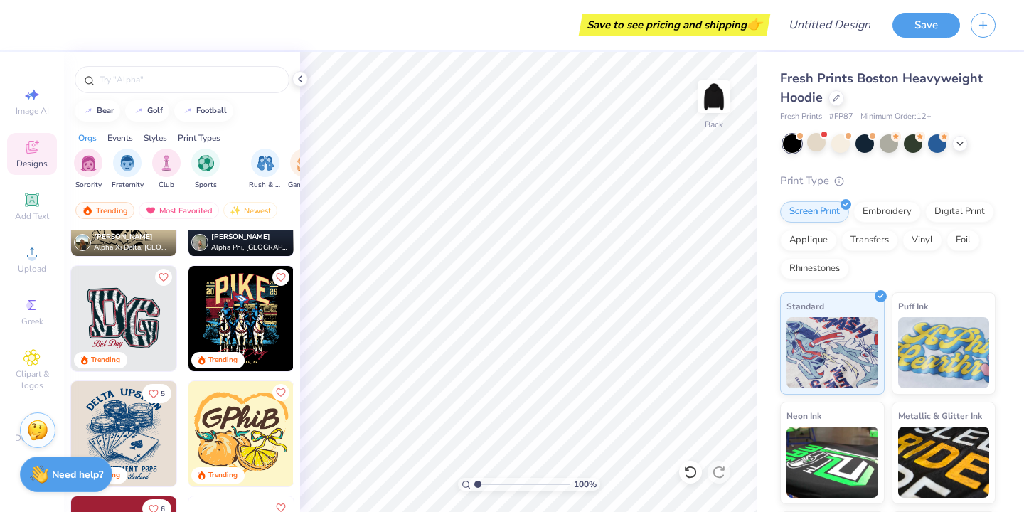
scroll to position [1579, 0]
